Goal: Task Accomplishment & Management: Manage account settings

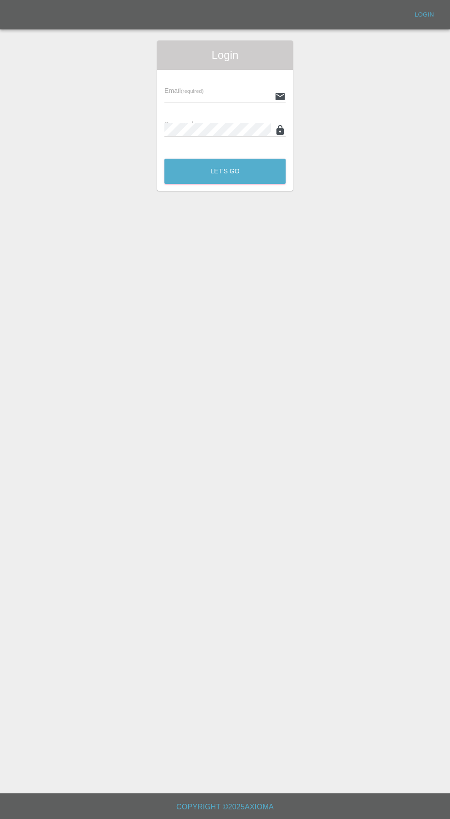
click at [200, 99] on input "text" at bounding box center [218, 96] width 107 height 13
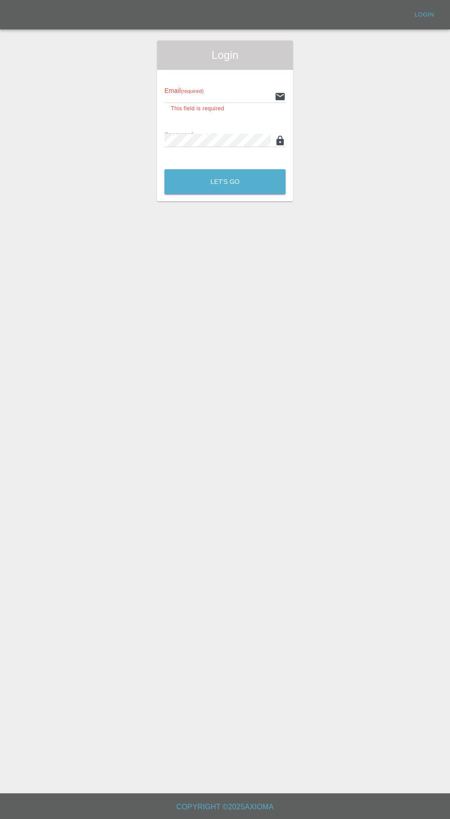
type input "[EMAIL_ADDRESS][DOMAIN_NAME]"
click at [165, 169] on button "Let's Go" at bounding box center [225, 181] width 121 height 25
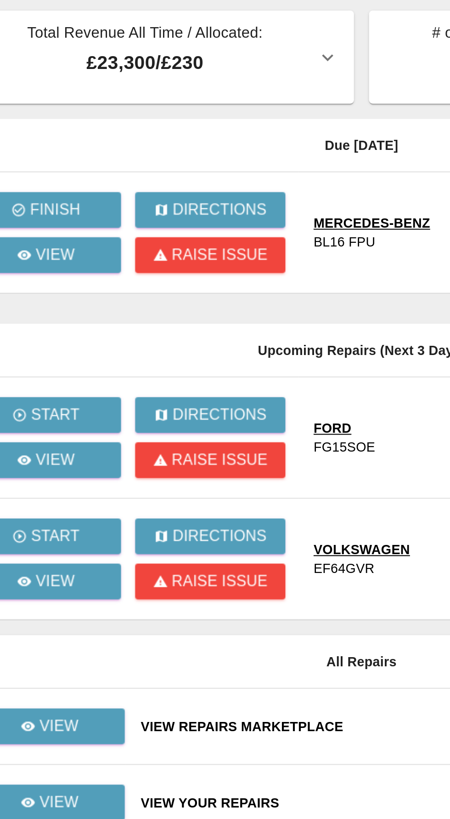
click at [88, 166] on div at bounding box center [225, 409] width 450 height 819
click at [89, 155] on p "View" at bounding box center [91, 159] width 19 height 11
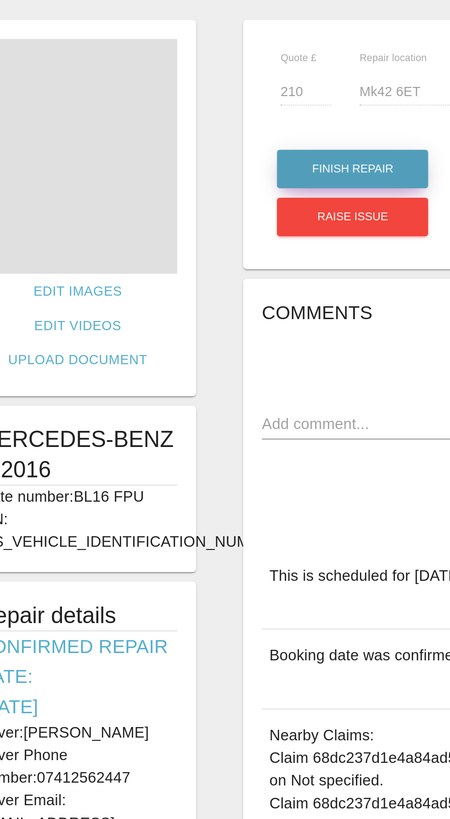
click at [220, 114] on button "Finish Repair" at bounding box center [237, 117] width 74 height 19
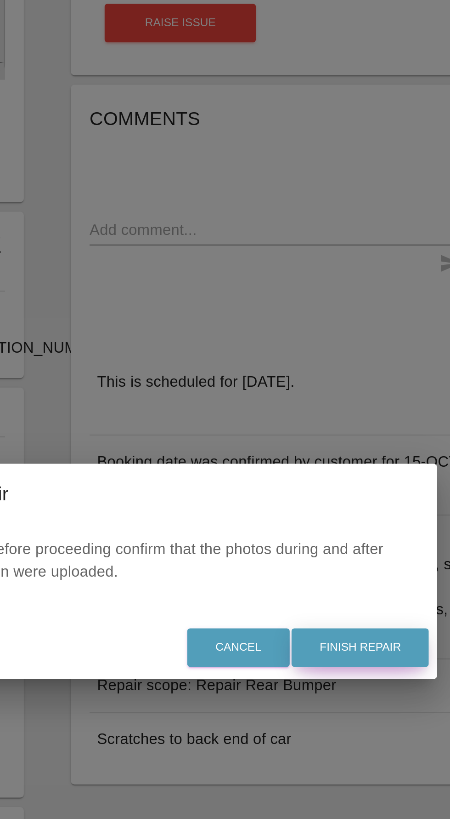
click at [327, 452] on button "Finish Repair" at bounding box center [325, 446] width 67 height 19
